Goal: Task Accomplishment & Management: Use online tool/utility

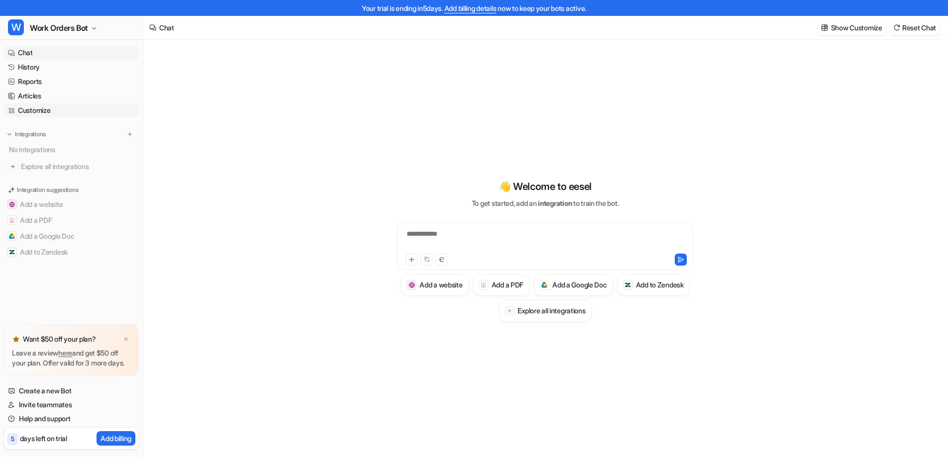
click at [22, 113] on link "Customize" at bounding box center [71, 111] width 135 height 14
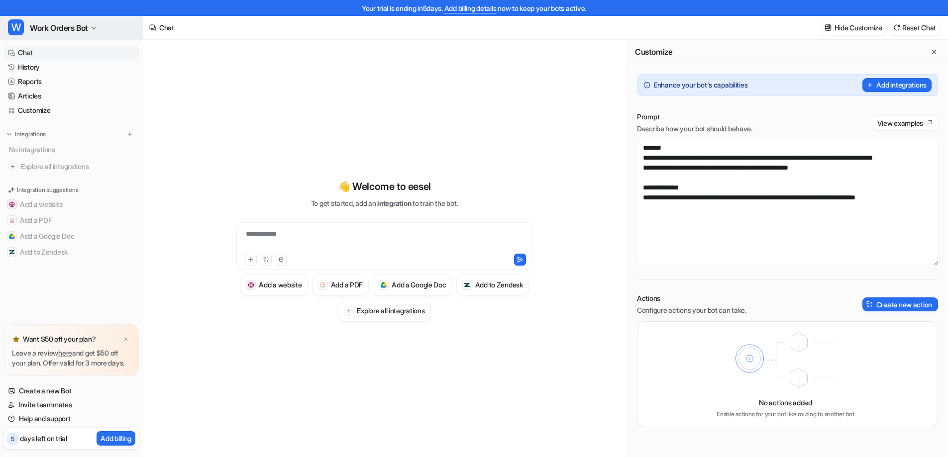
click at [79, 25] on span "Work Orders Bot" at bounding box center [59, 28] width 58 height 14
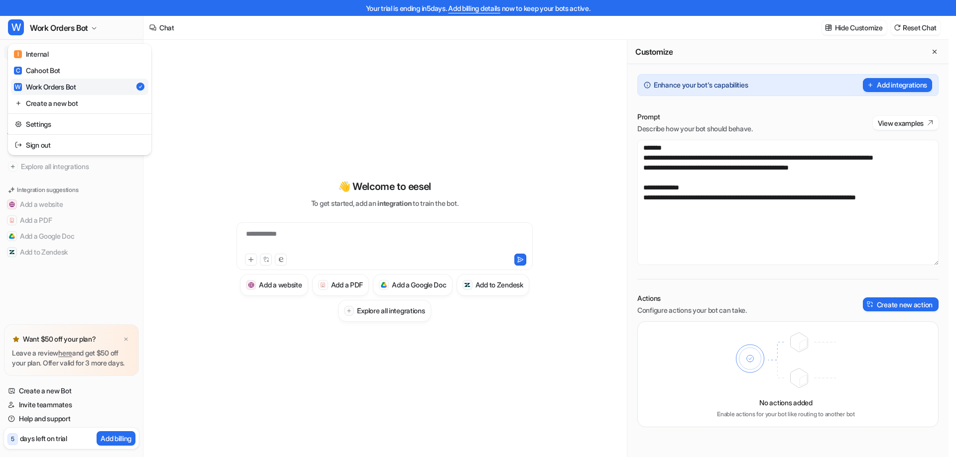
click at [250, 72] on div "**********" at bounding box center [474, 228] width 948 height 457
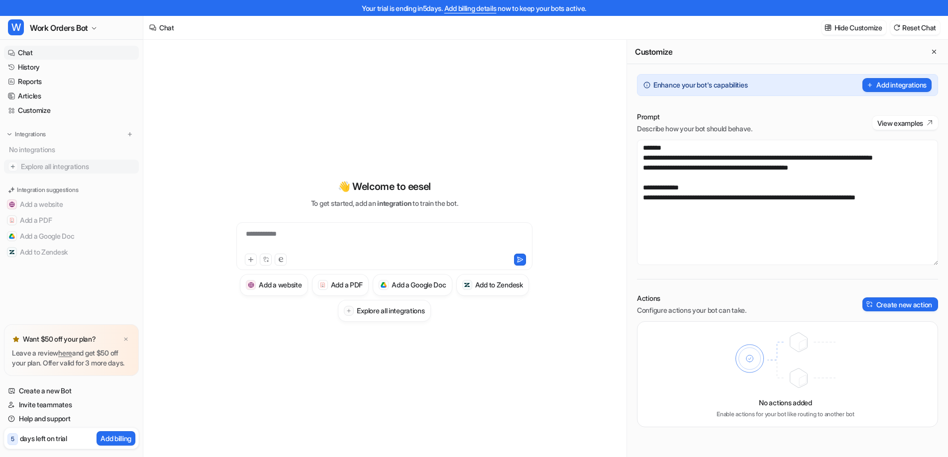
click at [60, 169] on span "Explore all integrations" at bounding box center [78, 167] width 114 height 16
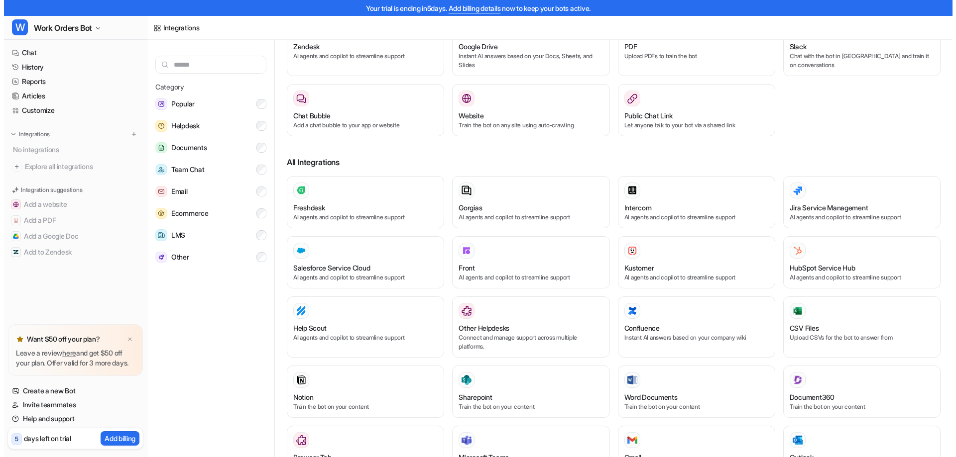
scroll to position [149, 0]
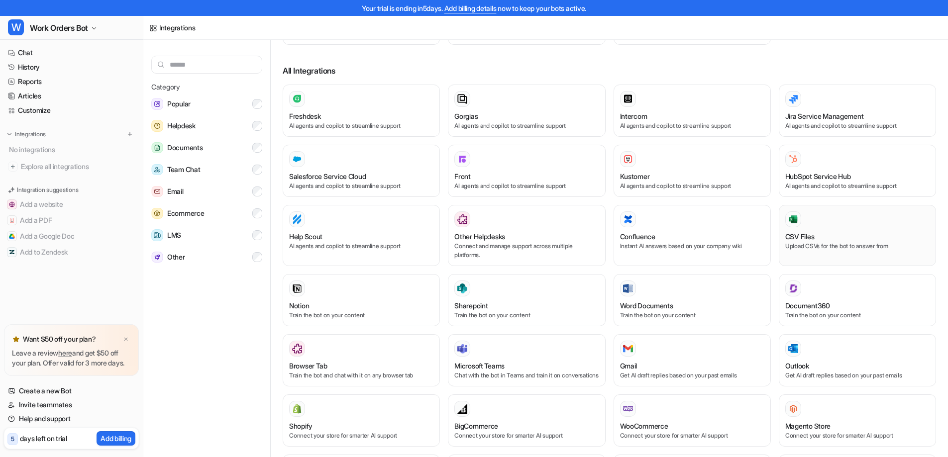
click at [839, 216] on div at bounding box center [858, 220] width 144 height 16
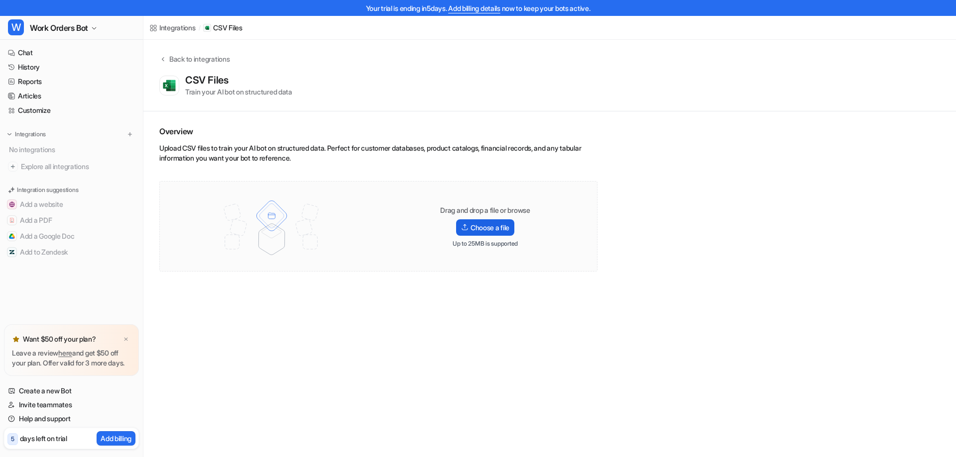
click at [500, 229] on label "Choose a file" at bounding box center [485, 228] width 58 height 16
click at [0, 0] on input "Choose a file" at bounding box center [0, 0] width 0 height 0
